Goal: Navigation & Orientation: Find specific page/section

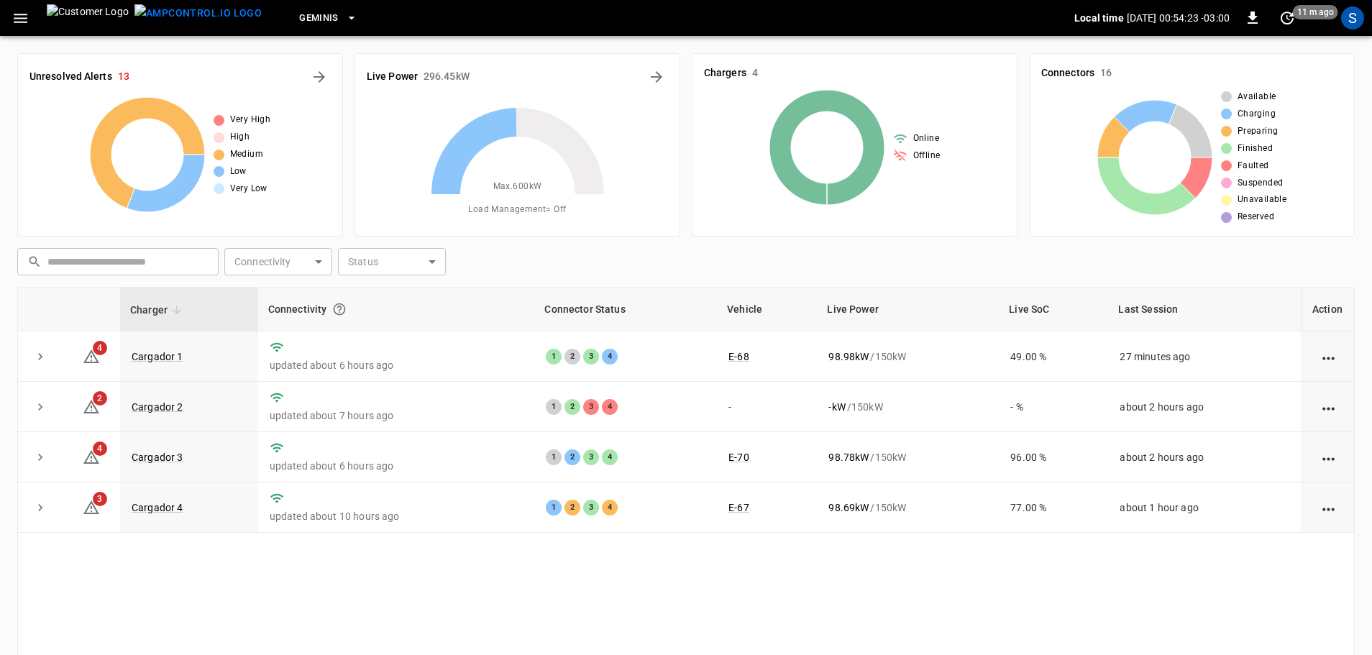
scroll to position [72, 0]
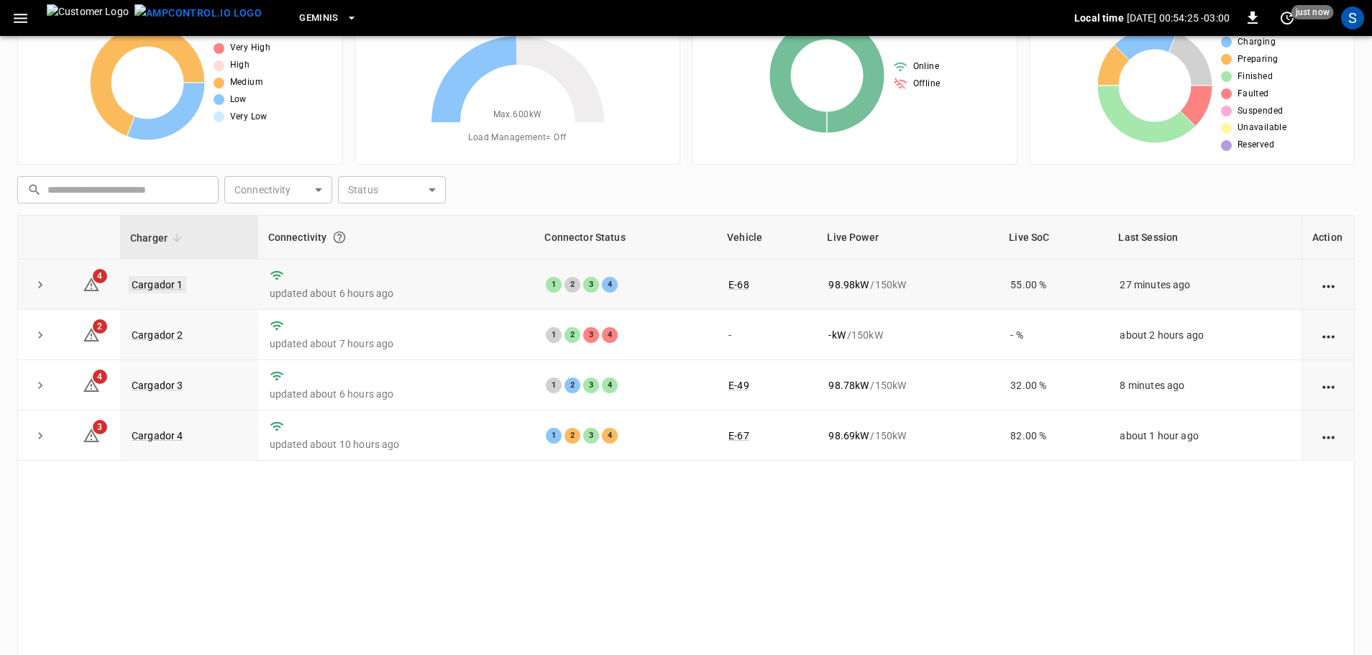
click at [148, 286] on link "Cargador 1" at bounding box center [158, 284] width 58 height 17
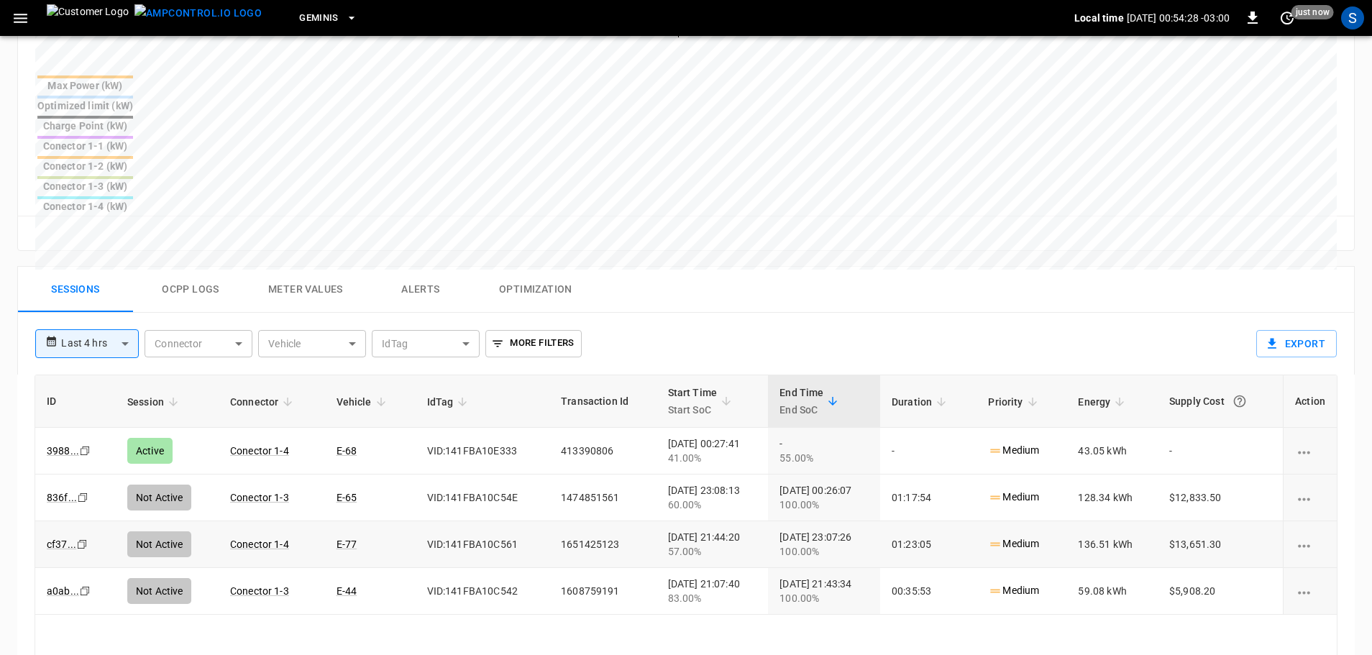
scroll to position [575, 0]
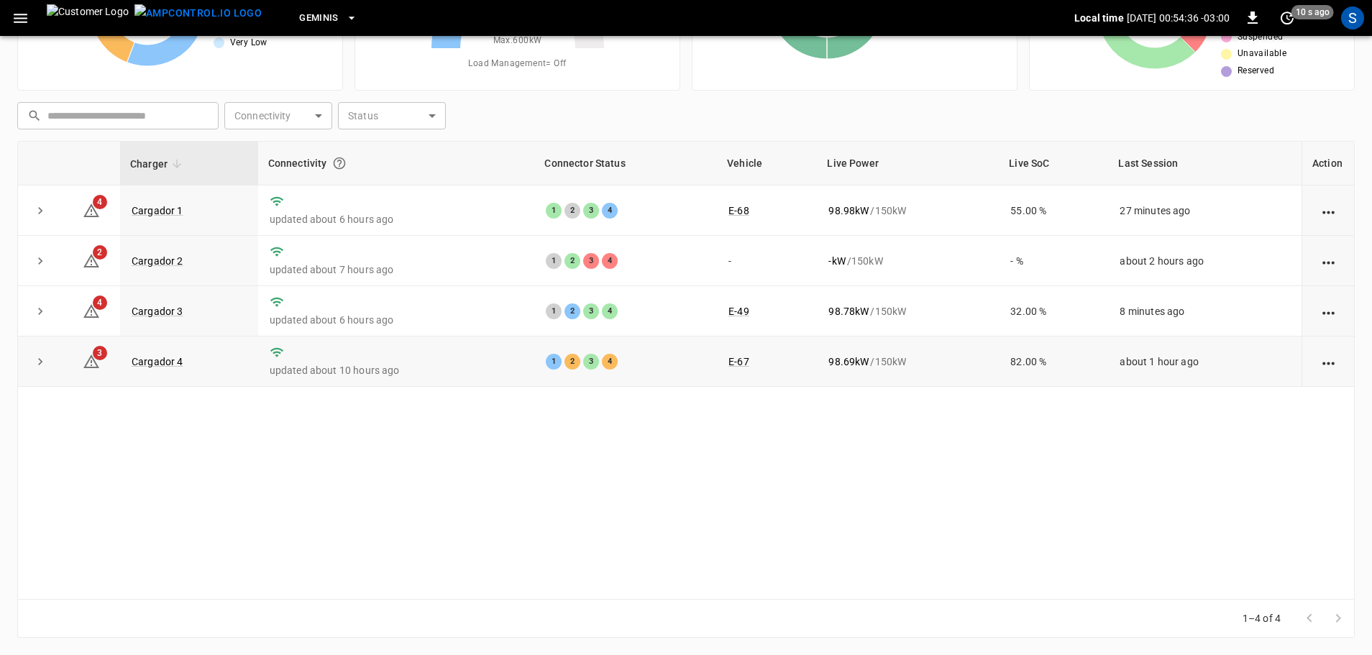
scroll to position [72, 0]
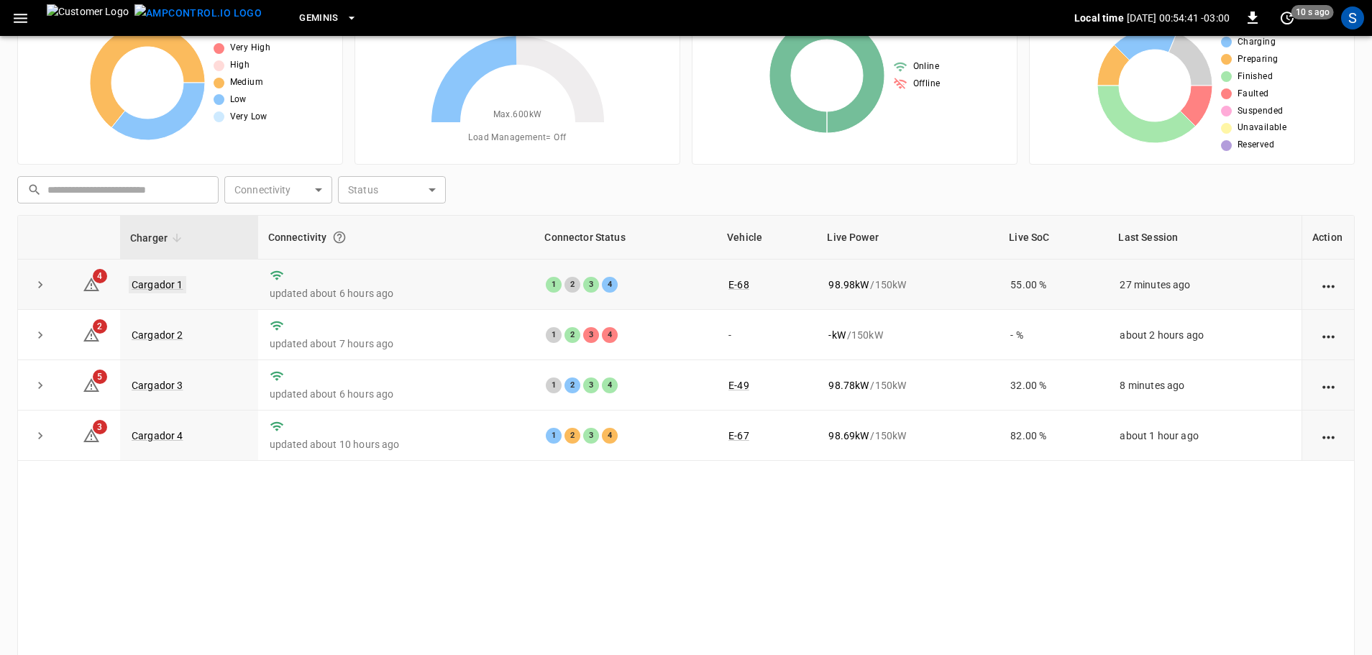
click at [152, 282] on link "Cargador 1" at bounding box center [158, 284] width 58 height 17
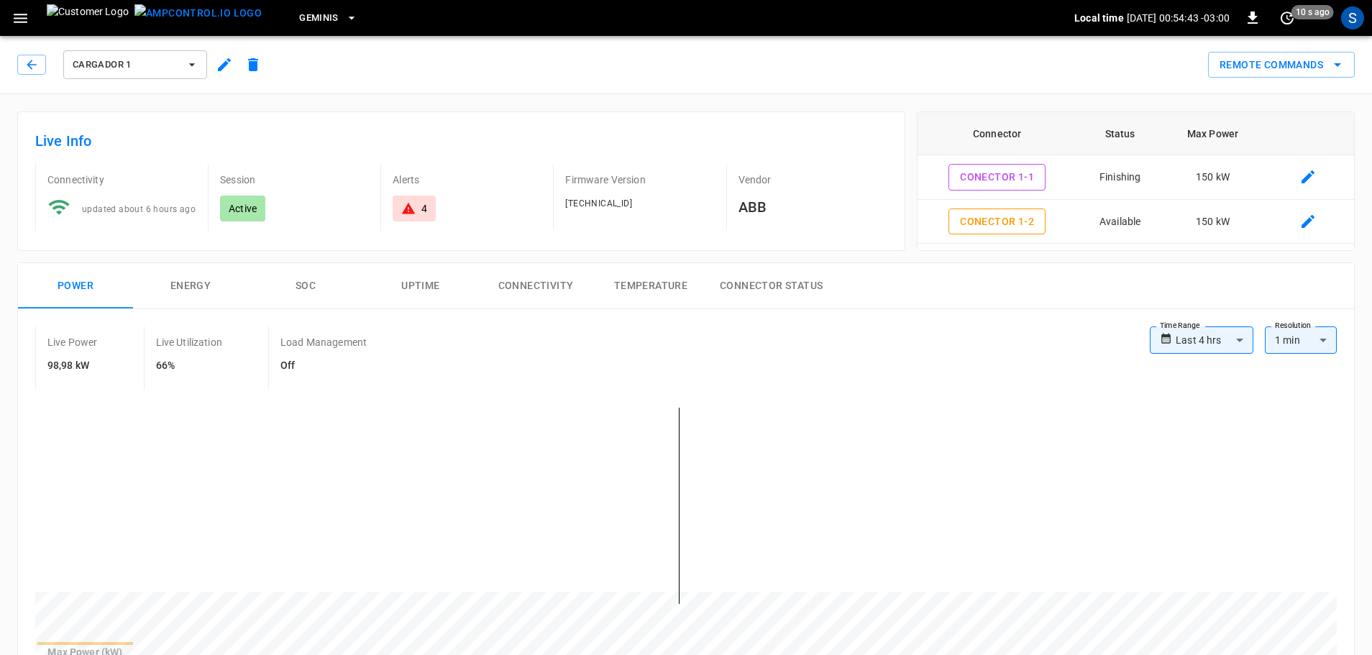
scroll to position [503, 0]
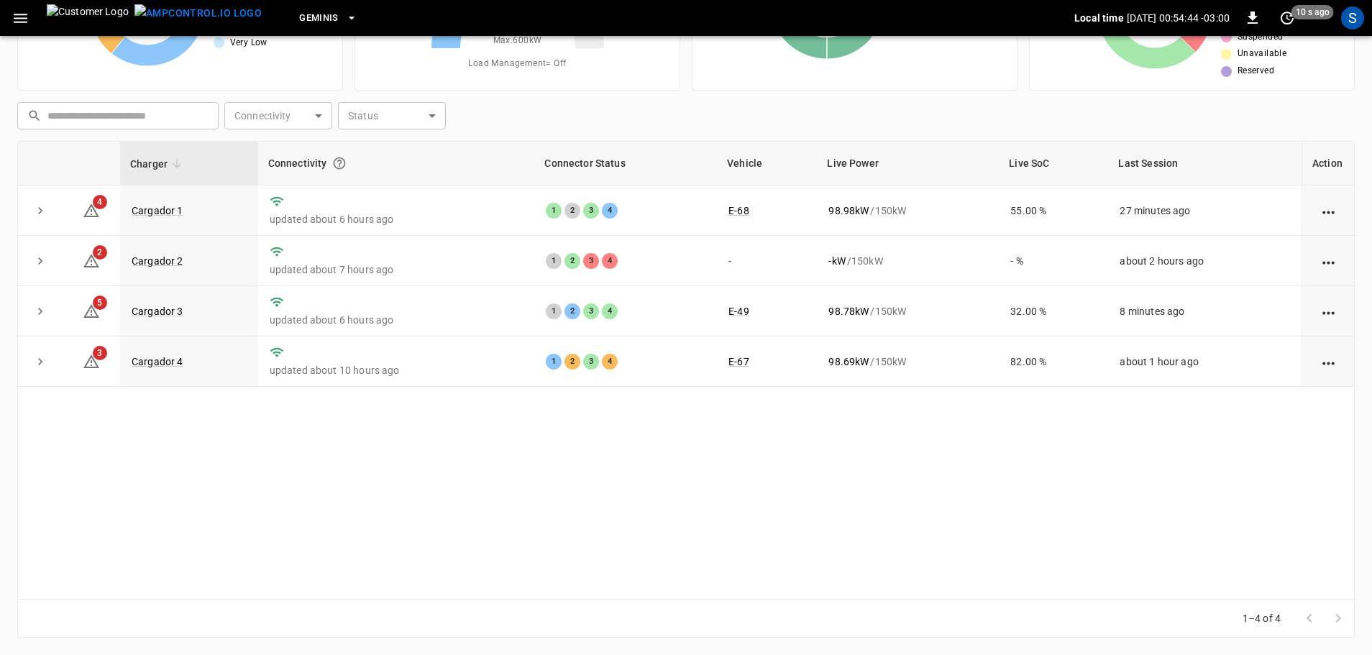
scroll to position [72, 0]
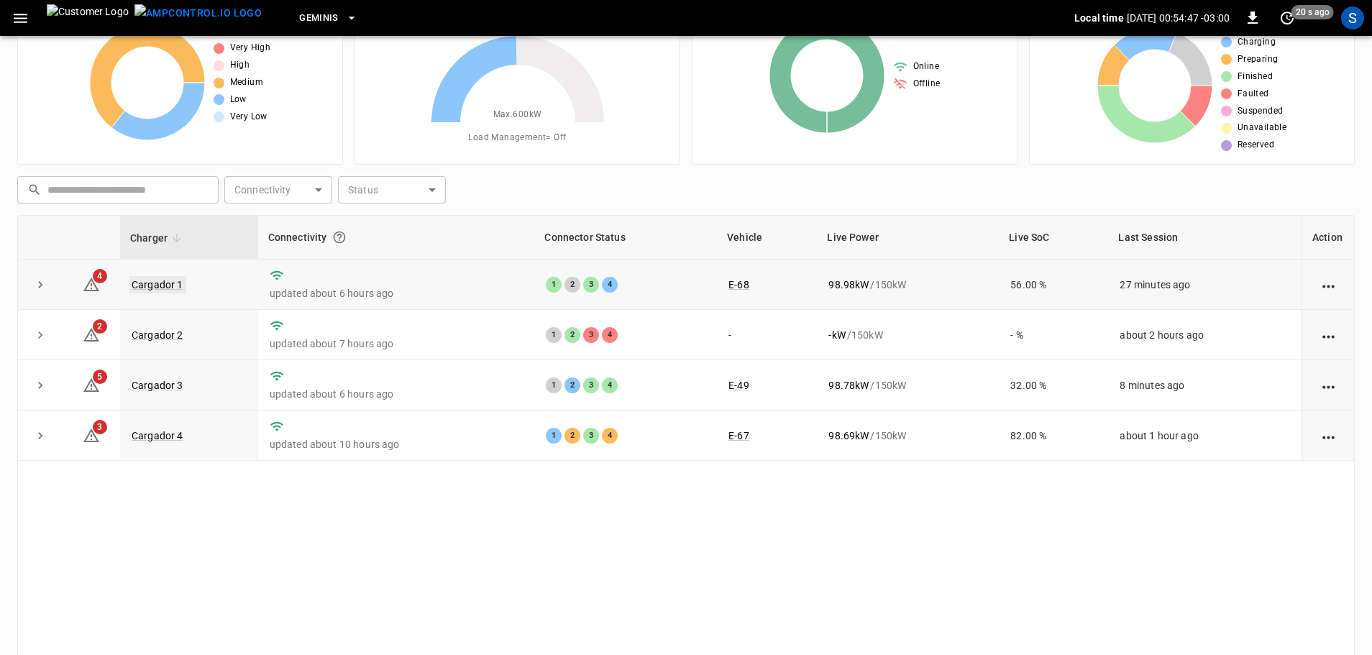
click at [161, 280] on link "Cargador 1" at bounding box center [158, 284] width 58 height 17
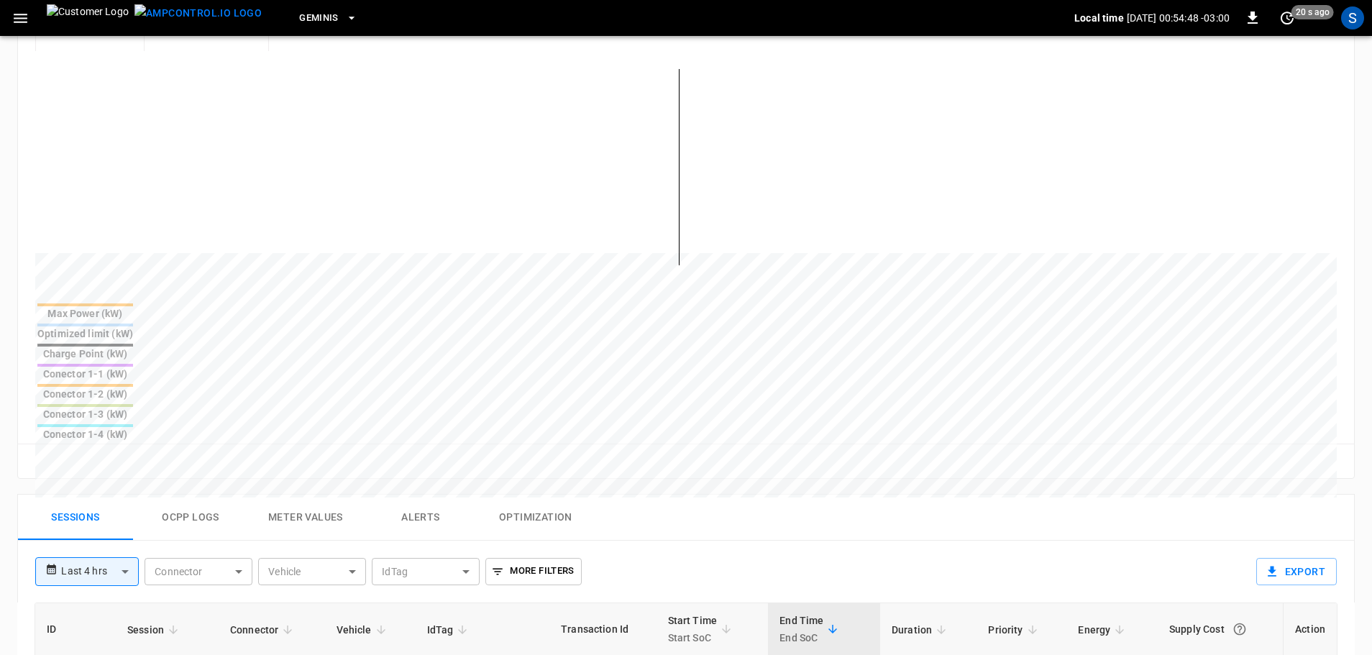
scroll to position [432, 0]
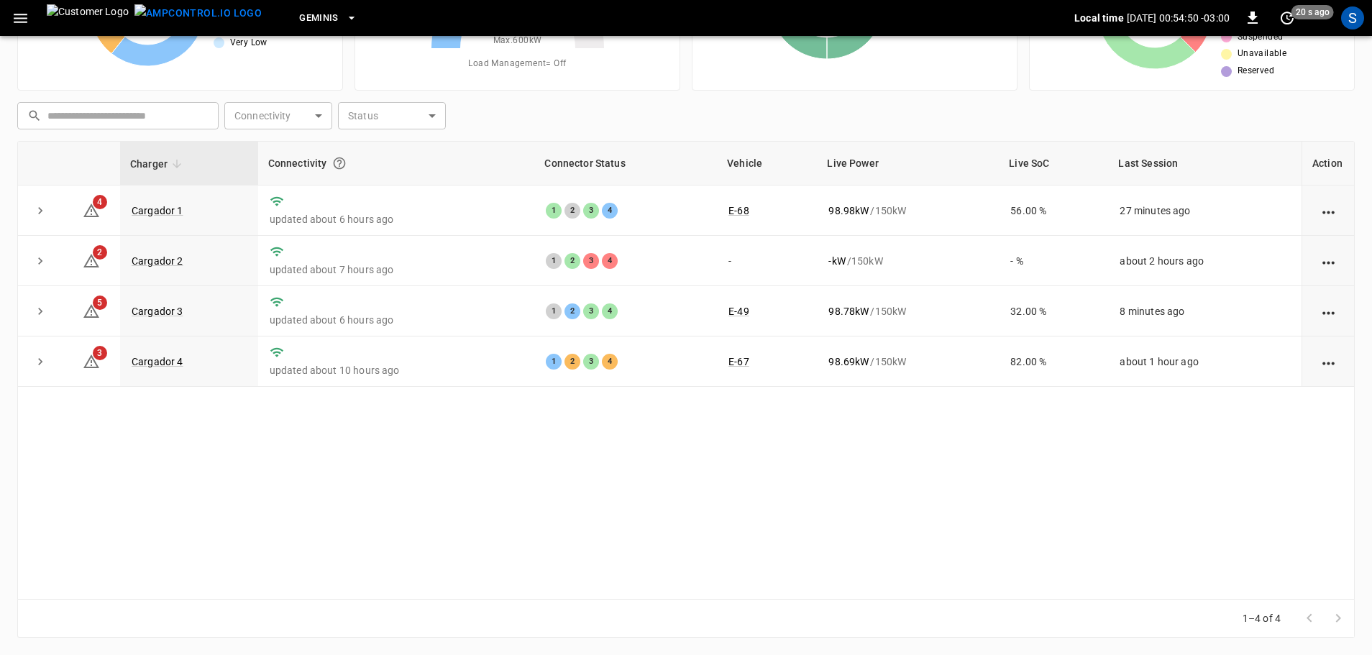
scroll to position [72, 0]
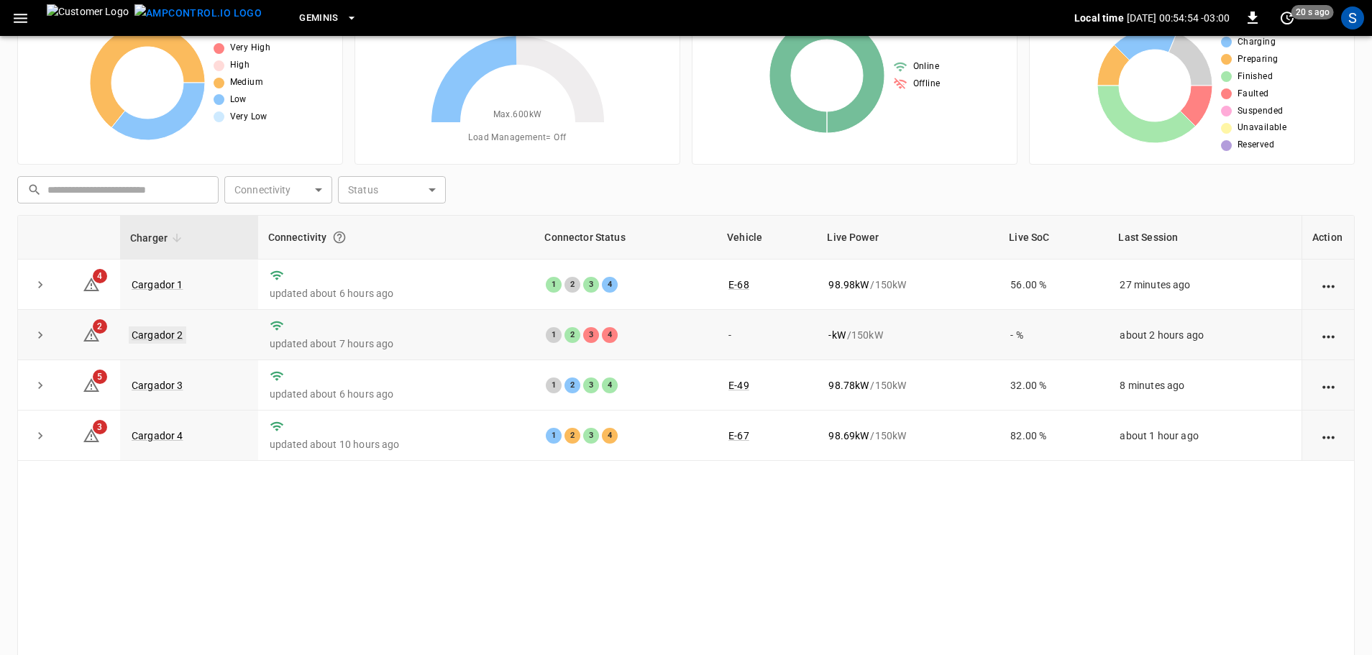
click at [178, 339] on link "Cargador 2" at bounding box center [158, 335] width 58 height 17
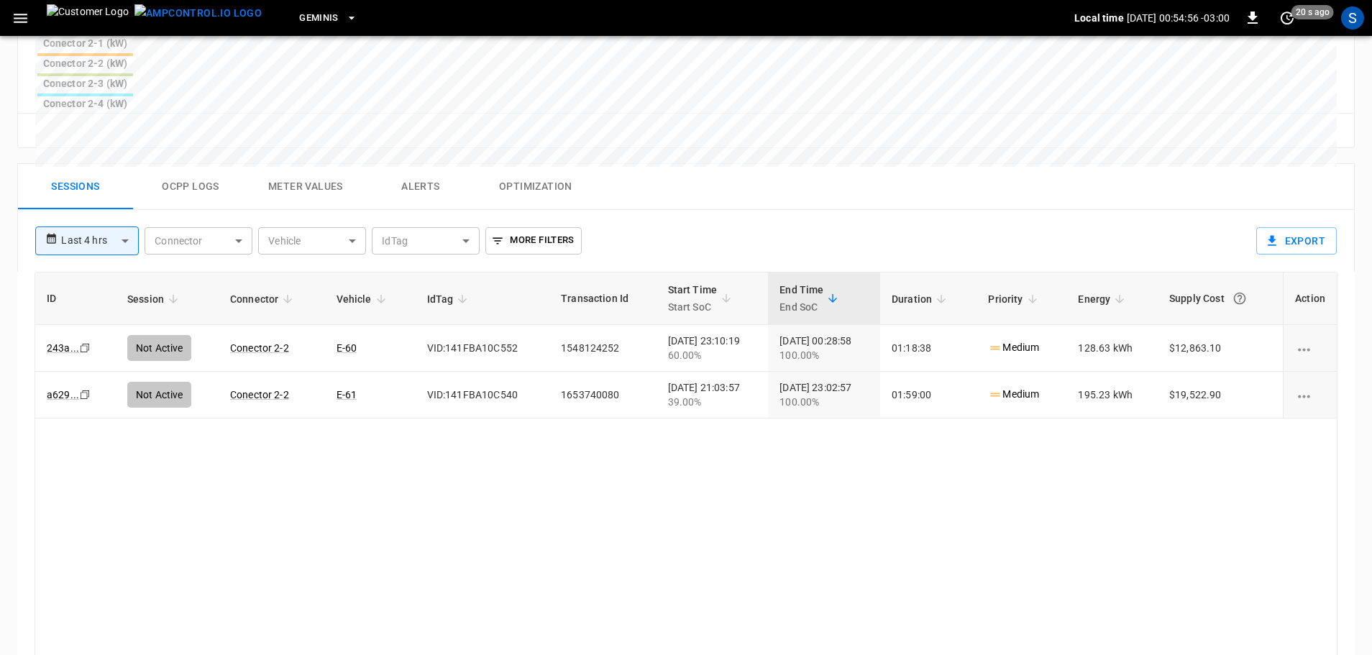
scroll to position [691, 0]
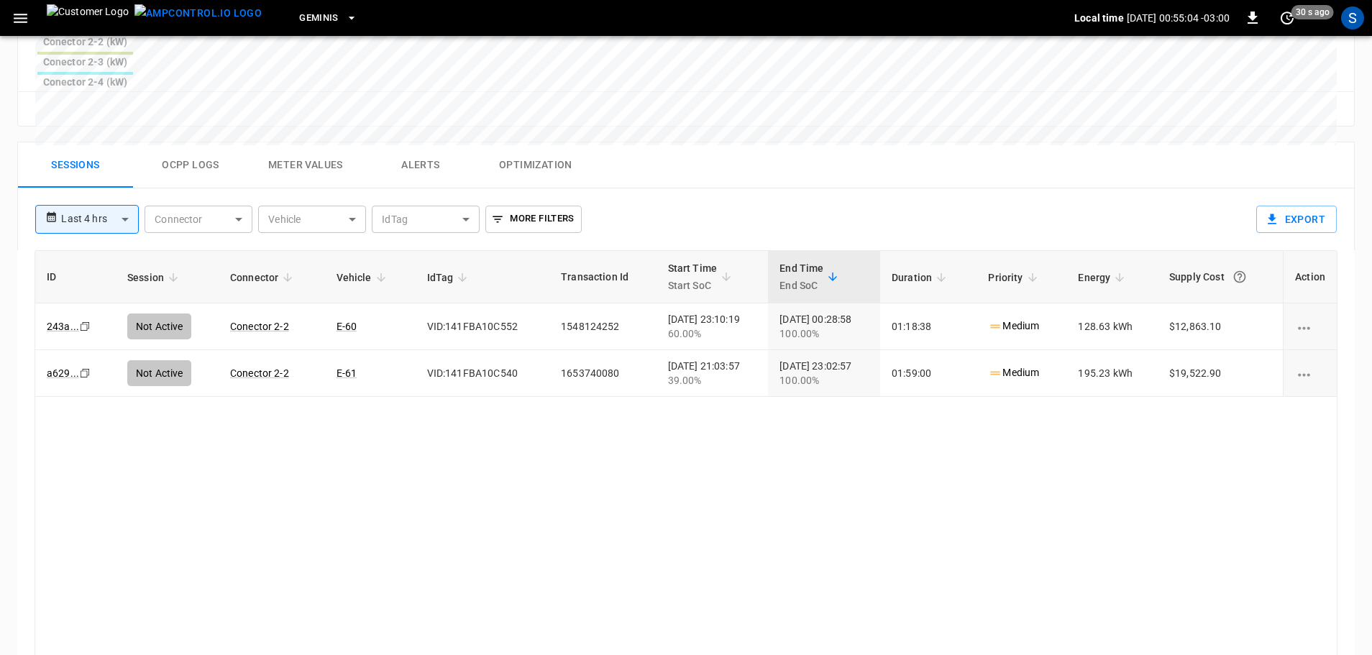
drag, startPoint x: 257, startPoint y: 362, endPoint x: 229, endPoint y: 374, distance: 30.3
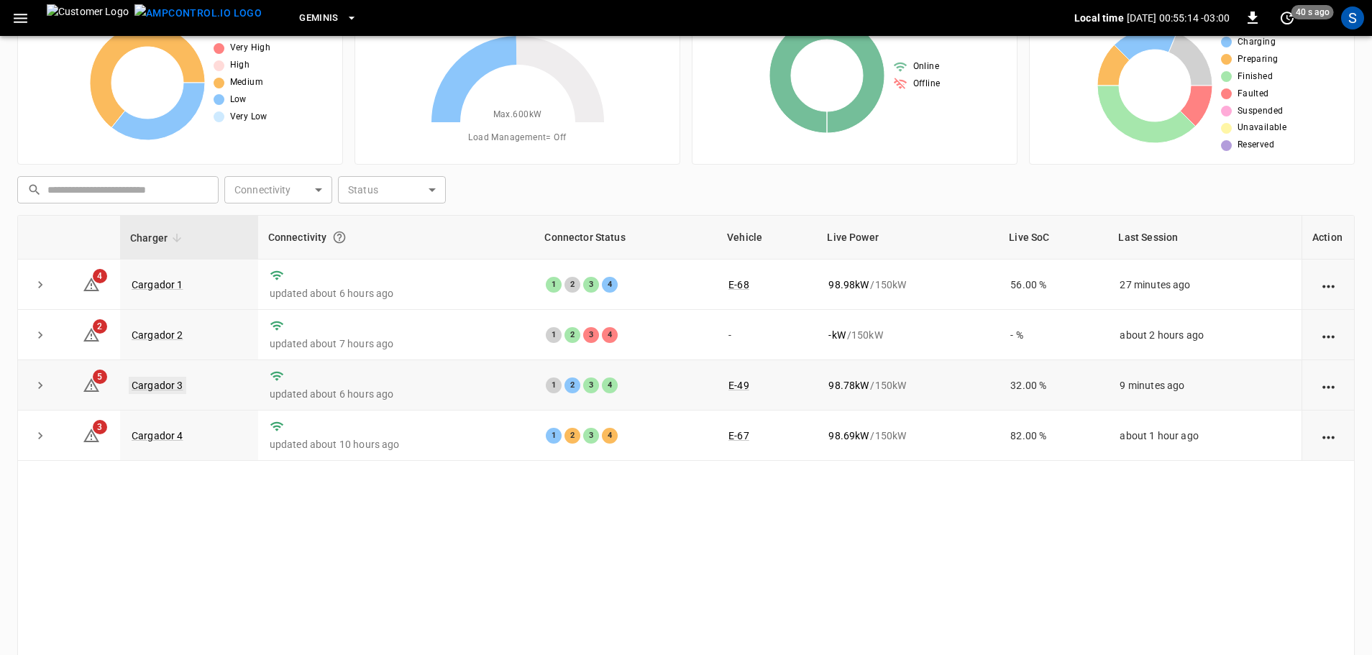
click at [160, 384] on link "Cargador 3" at bounding box center [158, 385] width 58 height 17
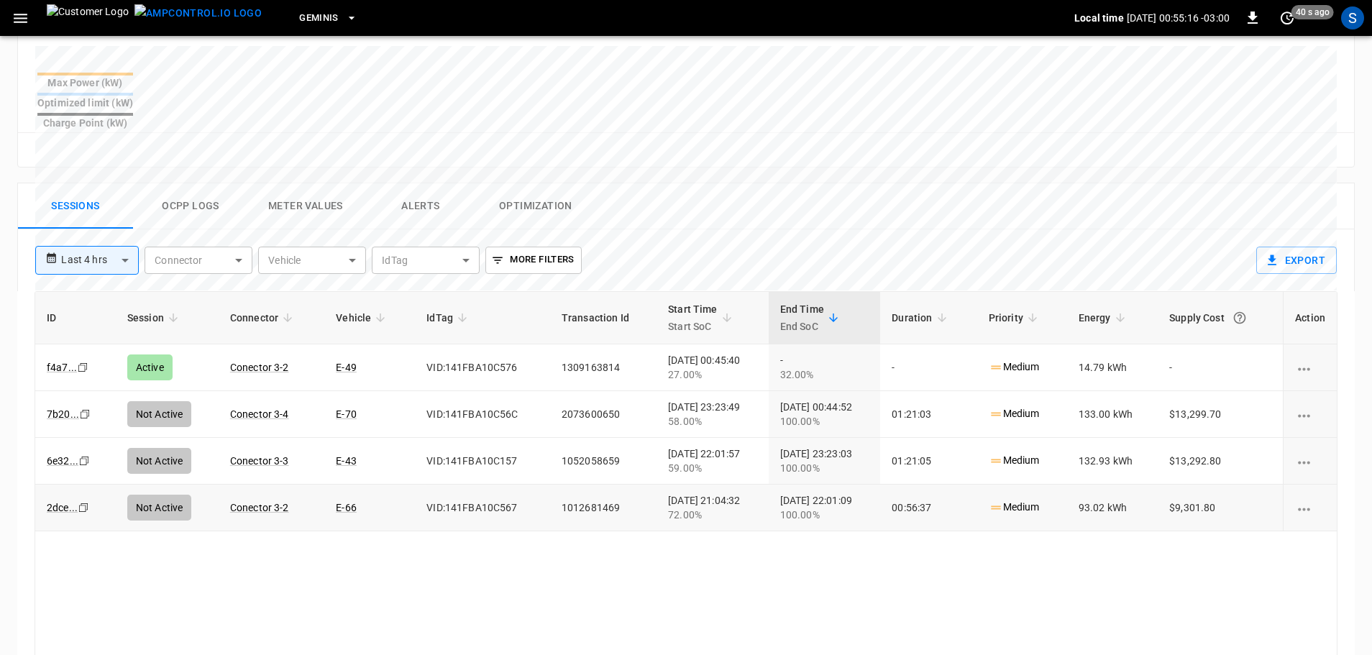
scroll to position [575, 0]
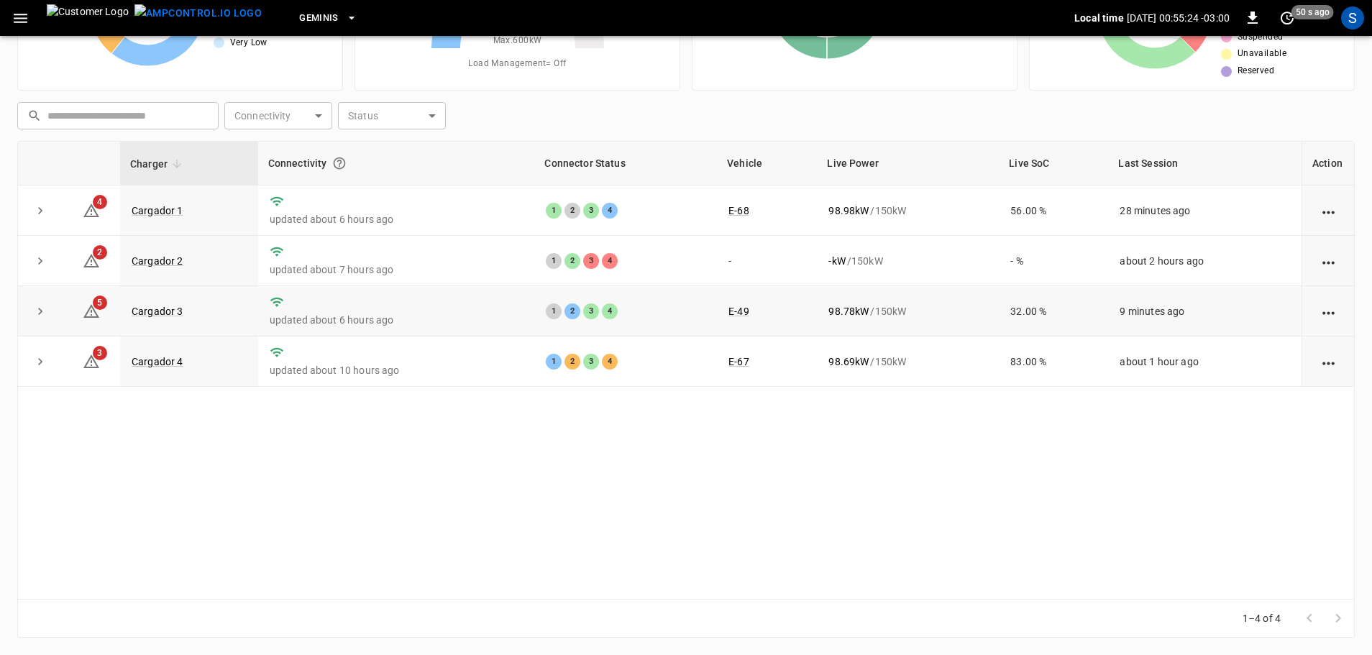
scroll to position [72, 0]
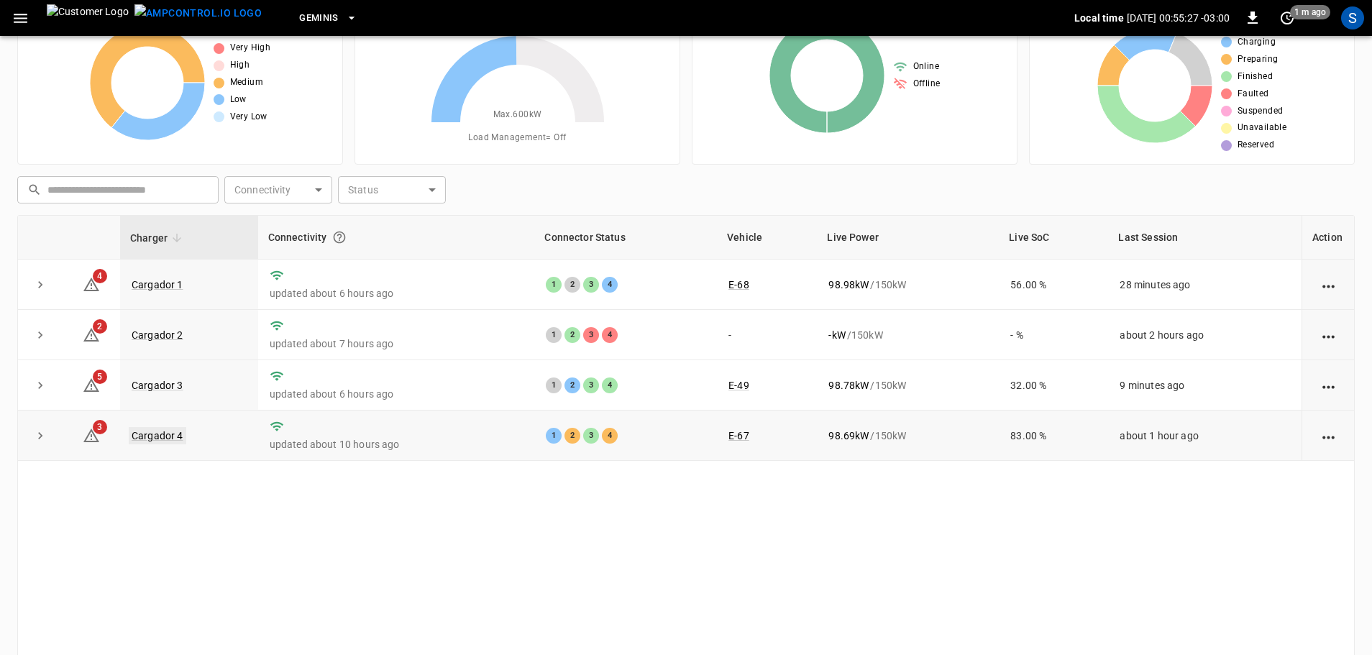
click at [163, 439] on link "Cargador 4" at bounding box center [158, 435] width 58 height 17
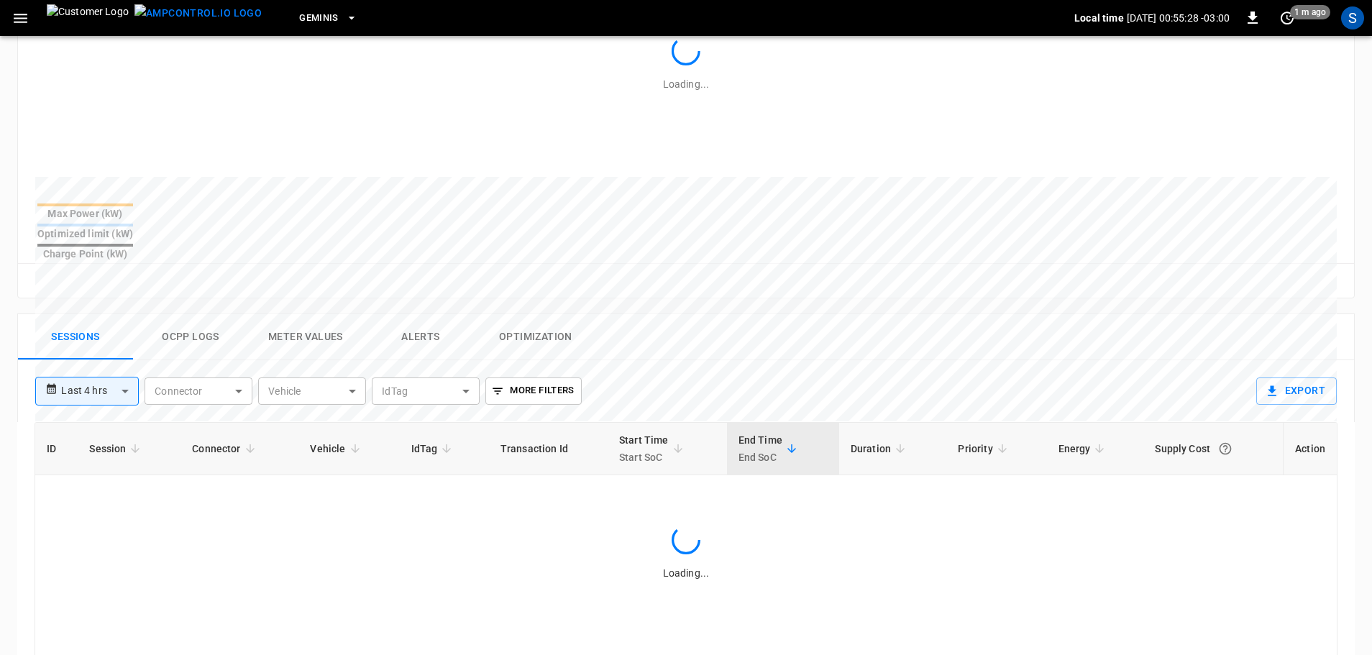
scroll to position [503, 0]
